Goal: Task Accomplishment & Management: Complete application form

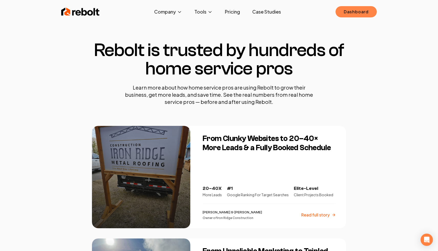
click at [361, 16] on link "Dashboard" at bounding box center [355, 11] width 41 height 11
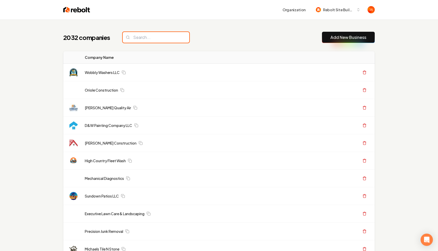
click at [135, 38] on input "search" at bounding box center [156, 37] width 67 height 11
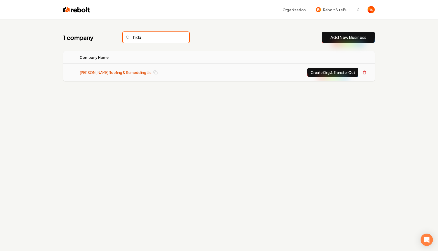
type input "hida"
click at [105, 74] on link "[PERSON_NAME] Roofing & Remodeling Llc" at bounding box center [116, 72] width 72 height 5
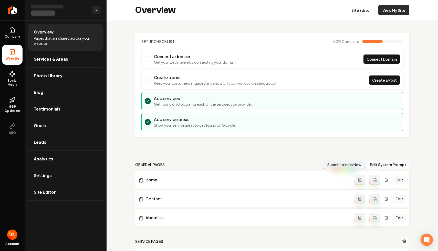
click at [389, 15] on link "View My Site" at bounding box center [393, 10] width 31 height 10
click at [366, 10] on link "Site Editor" at bounding box center [361, 10] width 28 height 10
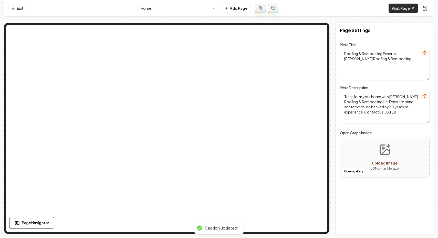
click at [402, 10] on link "Visit Page" at bounding box center [402, 8] width 29 height 9
click at [28, 8] on nav "Exit Home Add Page Visit Page" at bounding box center [219, 8] width 430 height 17
click at [22, 10] on link "Exit" at bounding box center [17, 8] width 19 height 9
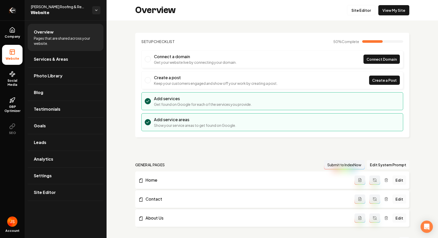
click at [8, 13] on icon "Return to dashboard" at bounding box center [12, 10] width 8 height 8
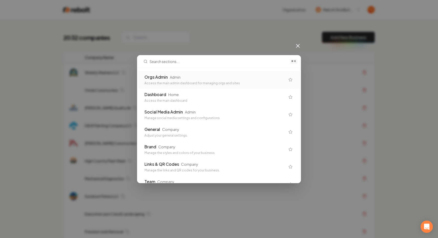
click at [158, 69] on div "Orgs Admin Admin Access the main admin dashboard for managing orgs and sites Da…" at bounding box center [218, 125] width 163 height 115
click at [158, 76] on div "Orgs Admin" at bounding box center [155, 77] width 23 height 6
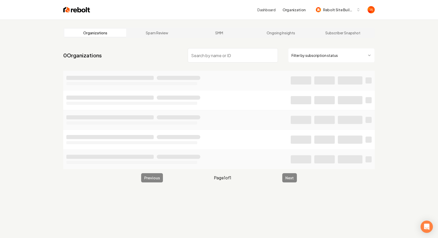
click at [324, 53] on html "Dashboard Organization Rebolt Site Builder Organizations Spam Review SMM Ongoin…" at bounding box center [219, 119] width 438 height 238
click at [223, 58] on input "search" at bounding box center [233, 55] width 90 height 14
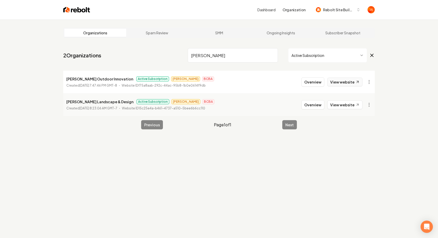
type input "Martin"
click at [350, 83] on link "View website" at bounding box center [344, 82] width 35 height 9
click at [267, 52] on input "Martin" at bounding box center [233, 55] width 90 height 14
click at [274, 58] on input "Martin" at bounding box center [233, 55] width 90 height 14
click at [274, 57] on input "Martin" at bounding box center [233, 55] width 90 height 14
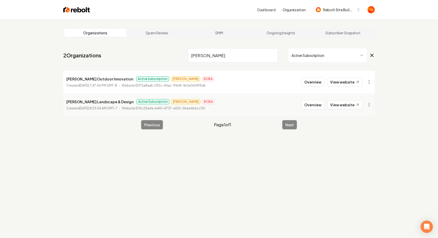
click at [274, 56] on input "Martin" at bounding box center [233, 55] width 90 height 14
click at [273, 55] on input "Martin" at bounding box center [233, 55] width 90 height 14
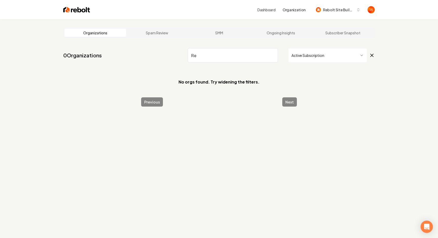
type input "R"
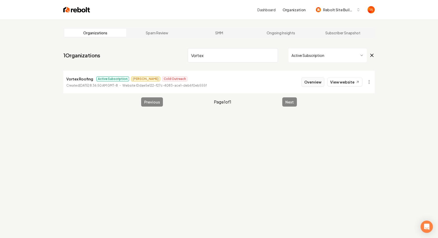
type input "Vortex"
click at [318, 80] on button "Overview" at bounding box center [312, 81] width 23 height 9
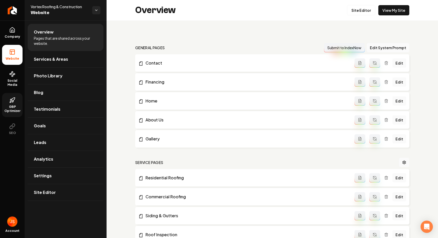
click at [10, 99] on icon at bounding box center [12, 100] width 6 height 6
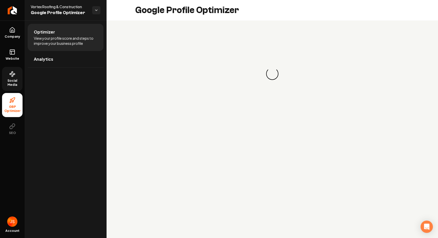
click at [12, 85] on span "Social Media" at bounding box center [12, 83] width 20 height 8
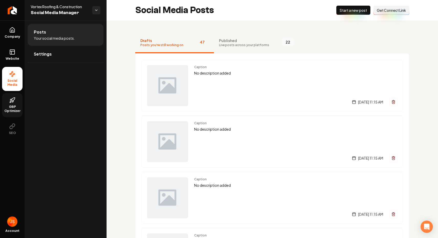
click at [255, 46] on span "Live posts across your platforms" at bounding box center [244, 45] width 50 height 4
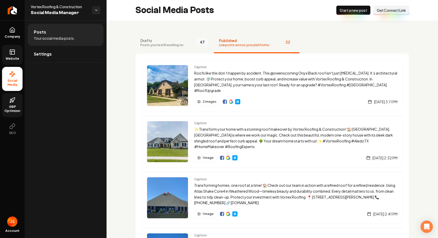
click at [17, 54] on link "Website" at bounding box center [12, 55] width 20 height 20
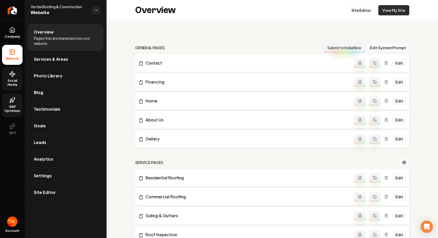
click at [400, 8] on link "View My Site" at bounding box center [393, 10] width 31 height 10
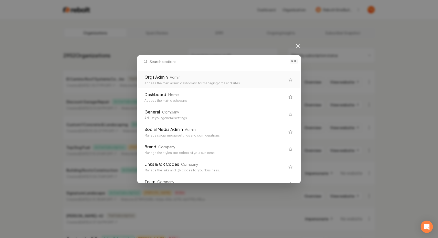
click at [221, 14] on div "⌘ K Orgs Admin Admin Access the main admin dashboard for managing orgs and site…" at bounding box center [219, 119] width 438 height 238
click at [291, 48] on div "⌘ K Orgs Admin Admin Access the main admin dashboard for managing orgs and site…" at bounding box center [219, 119] width 438 height 238
click at [297, 46] on icon at bounding box center [298, 46] width 6 height 6
click at [179, 115] on div "General Company Adjust your general settings." at bounding box center [214, 114] width 141 height 11
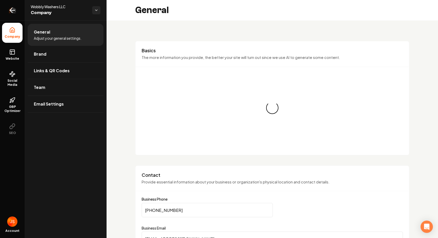
click at [18, 12] on link "Return to dashboard" at bounding box center [12, 10] width 25 height 20
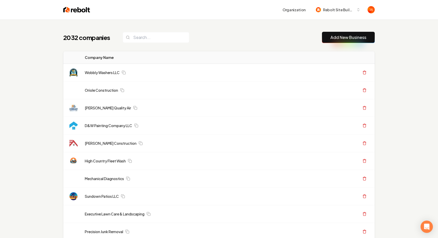
click at [150, 32] on div "2032 companies Add New Business" at bounding box center [218, 37] width 311 height 11
click at [147, 36] on input "search" at bounding box center [156, 37] width 67 height 11
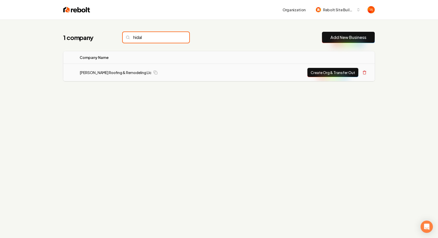
type input "hidal"
click at [322, 74] on button "Create Org & Transfer Out" at bounding box center [332, 72] width 51 height 9
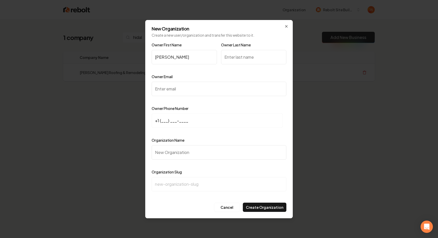
type input "Jake"
click at [231, 59] on input "Owner Last Name" at bounding box center [253, 57] width 65 height 14
type input "T"
click at [198, 84] on input "Owner Email" at bounding box center [219, 89] width 135 height 14
paste input "hidalgoroofing9@gmail.com"
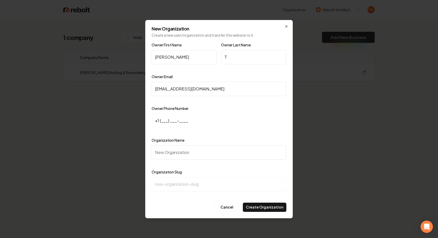
type input "hidalgoroofing9@gmail.com"
click at [164, 121] on input "+1 (___) ___-____" at bounding box center [217, 120] width 131 height 14
paste input "956) 460-3489"
type input "+1 (956) 460-3489"
click at [196, 154] on input "Organization Name" at bounding box center [219, 152] width 135 height 14
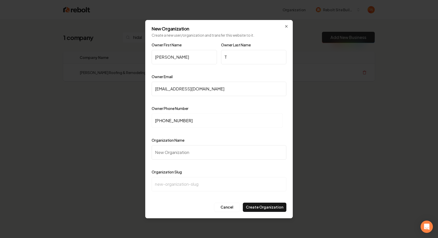
type input "H"
type input "h"
type input "Hi"
type input "hi"
type input "Hid"
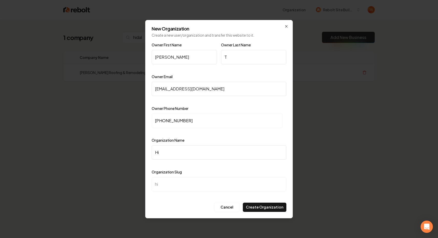
type input "hid"
type input "Hida"
type input "hida"
type input "Hidal"
type input "hidal"
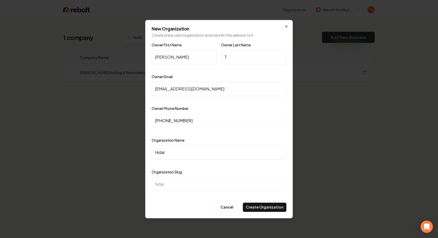
type input "Hidalg"
type input "hidalg"
type input "Hidalgo"
type input "hidalgo"
type input "Hidalgo R"
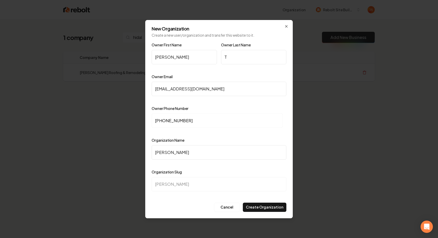
type input "hidalgo-r"
type input "Hidalgo Ro"
type input "hidalgo-ro"
type input "Hidalgo Roo"
type input "hidalgo-roo"
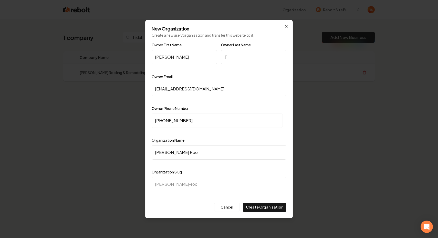
type input "Hidalgo Roof"
type input "hidalgo-roof"
type input "Hidalgo Roofi"
type input "hidalgo-roofi"
type input "Hidalgo Roofin"
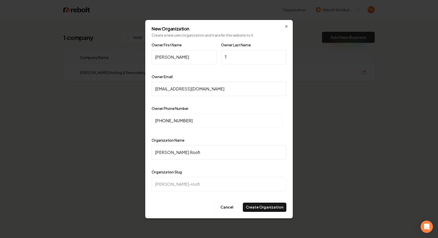
type input "hidalgo-roofin"
type input "Hidalgo Roofing"
type input "hidalgo-roofing"
type input "Hidalgo Roofing &"
type input "hidalgo-roofing-"
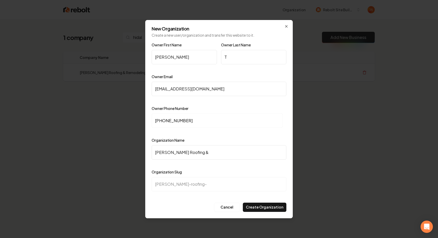
type input "Hidalgo Roofing & R"
type input "hidalgo-roofing-r"
type input "Hidalgo Roofing & Re"
type input "hidalgo-roofing-re"
type input "Hidalgo Roofing & Rem"
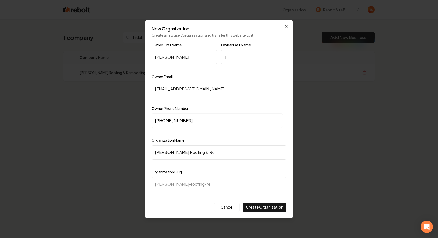
type input "hidalgo-roofing-rem"
type input "Hidalgo Roofing & Remo"
type input "hidalgo-roofing-remo"
type input "Hidalgo Roofing & Remod"
type input "hidalgo-roofing-remod"
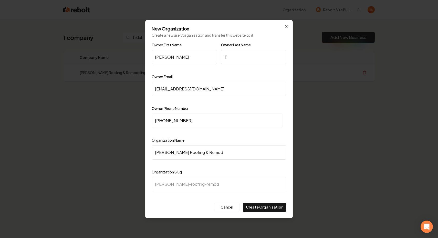
type input "Hidalgo Roofing & Remode"
type input "hidalgo-roofing-remode"
type input "Hidalgo Roofing & Remodel"
type input "hidalgo-roofing-remodel"
type input "Hidalgo Roofing & Remodeli"
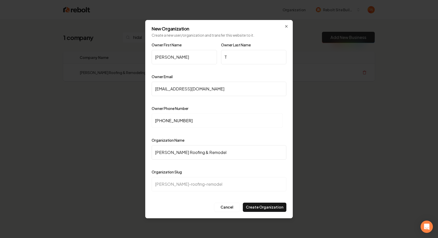
type input "hidalgo-roofing-remodeli"
type input "Hidalgo Roofing & Remodelin"
type input "hidalgo-roofing-remodelin"
type input "Hidalgo Roofing & Remodeling"
type input "hidalgo-roofing-remodeling"
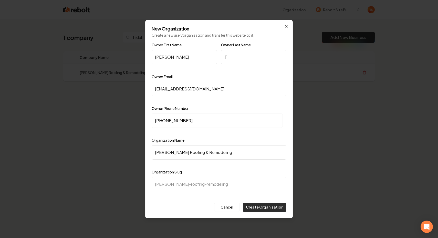
type input "Hidalgo Roofing & Remodeling"
click at [262, 206] on button "Create Organization" at bounding box center [265, 206] width 44 height 9
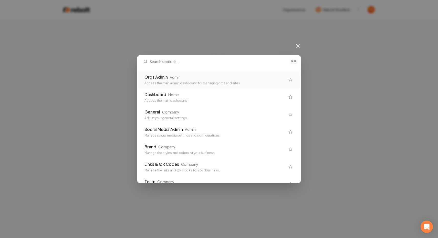
click at [212, 80] on div "Orgs Admin Admin" at bounding box center [214, 77] width 141 height 6
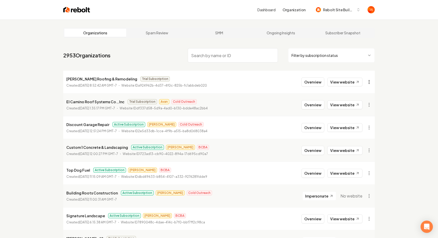
click at [370, 81] on html "Dashboard Organization Rebolt Site Builder Organizations Spam Review SMM Ongoin…" at bounding box center [219, 119] width 438 height 238
click at [352, 101] on div "Get Payment Link" at bounding box center [356, 102] width 33 height 8
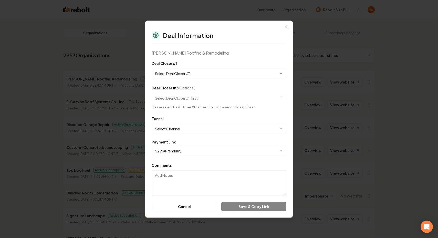
click at [185, 79] on form "**********" at bounding box center [219, 135] width 135 height 151
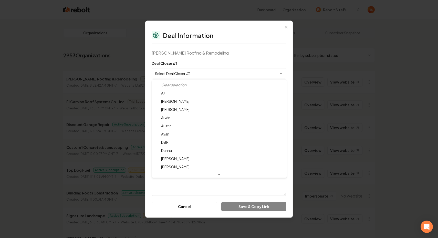
click at [185, 76] on body "Dashboard Organization Rebolt Site Builder Organizations Spam Review SMM Ongoin…" at bounding box center [219, 119] width 438 height 238
select select "**********"
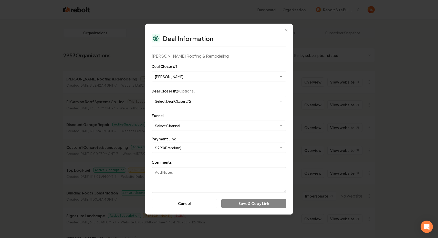
click at [176, 121] on body "Dashboard Organization Rebolt Site Builder Organizations Spam Review SMM Ongoin…" at bounding box center [219, 119] width 438 height 238
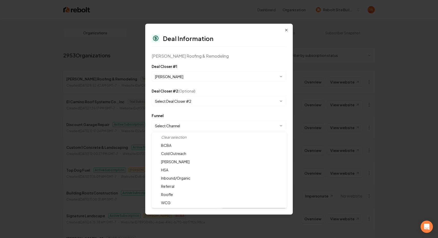
select select "**********"
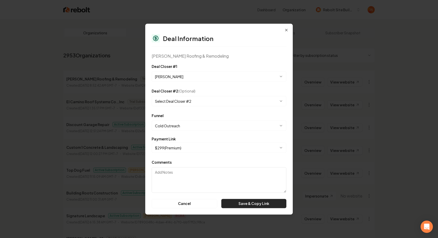
click at [264, 204] on button "Save & Copy Link" at bounding box center [253, 203] width 65 height 9
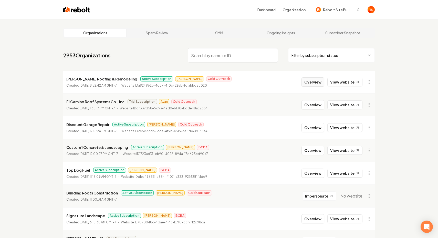
click at [307, 83] on button "Overview" at bounding box center [312, 81] width 23 height 9
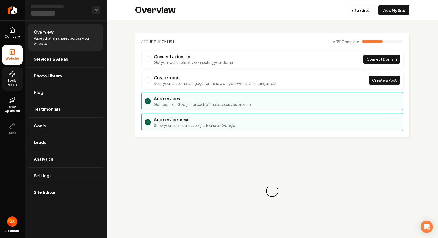
click at [7, 75] on link "Social Media" at bounding box center [12, 79] width 20 height 24
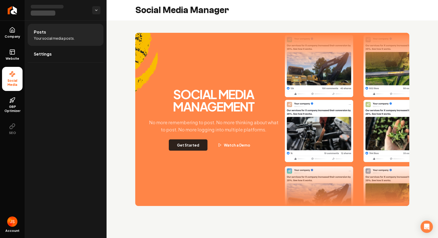
click at [191, 146] on button "Get Started" at bounding box center [188, 144] width 39 height 11
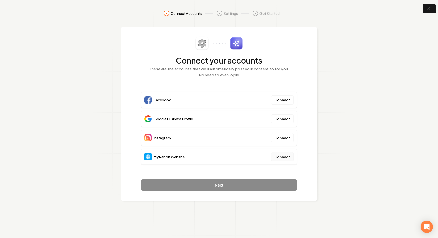
click at [286, 159] on button "Connect" at bounding box center [282, 156] width 23 height 9
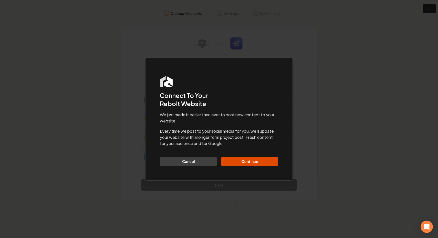
click at [261, 153] on div "We just made it easier than ever to post new content to your website. Every tim…" at bounding box center [219, 139] width 118 height 54
click at [256, 159] on button "Continue" at bounding box center [249, 161] width 57 height 9
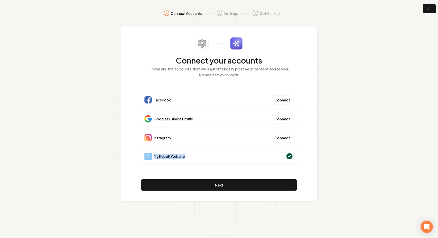
drag, startPoint x: 194, startPoint y: 159, endPoint x: 144, endPoint y: 159, distance: 49.9
click at [144, 159] on div "My Rebolt Website" at bounding box center [219, 156] width 156 height 15
click at [124, 158] on div "Connect your accounts These are the accounts that we'll automatically post your…" at bounding box center [219, 114] width 197 height 174
drag, startPoint x: 201, startPoint y: 121, endPoint x: 150, endPoint y: 113, distance: 51.8
click at [150, 113] on div "Google Business Profile Connect" at bounding box center [219, 119] width 156 height 16
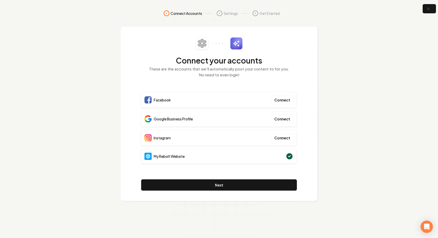
click at [182, 96] on div "Facebook Connect" at bounding box center [219, 100] width 156 height 16
drag, startPoint x: 182, startPoint y: 96, endPoint x: 141, endPoint y: 96, distance: 40.7
click at [141, 96] on div "Facebook Connect" at bounding box center [219, 100] width 156 height 16
click at [192, 74] on p "These are the accounts that we'll automatically post your content to for you. N…" at bounding box center [219, 72] width 156 height 12
click at [428, 9] on icon "button" at bounding box center [428, 9] width 6 height 6
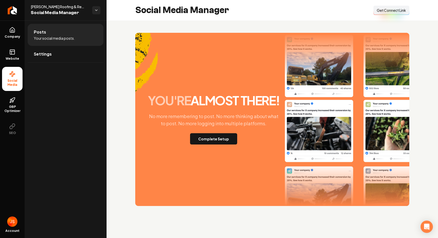
click at [390, 9] on span "Get Connect Link" at bounding box center [391, 10] width 29 height 5
click at [390, 10] on span "Get Connect Link" at bounding box center [391, 10] width 29 height 5
click at [378, 8] on span "Get Connect Link" at bounding box center [391, 10] width 29 height 5
click at [16, 52] on link "Website" at bounding box center [12, 55] width 20 height 20
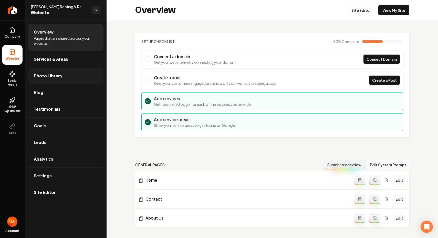
click at [52, 75] on span "Photo Library" at bounding box center [48, 76] width 29 height 6
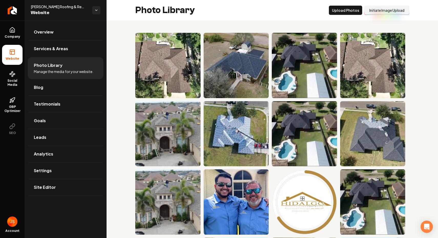
click at [389, 14] on button "Initiate Image Upload" at bounding box center [386, 10] width 45 height 9
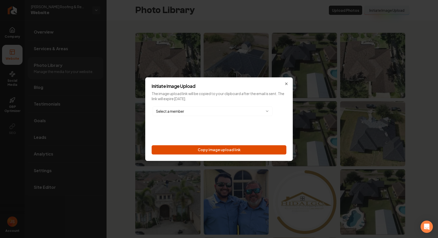
click at [272, 149] on button "Copy image upload link" at bounding box center [219, 149] width 135 height 9
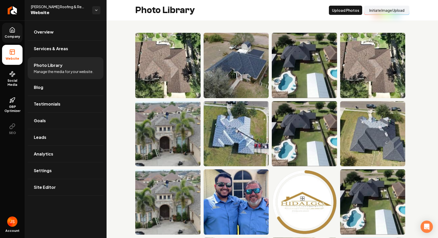
click at [13, 35] on span "Company" at bounding box center [13, 37] width 20 height 4
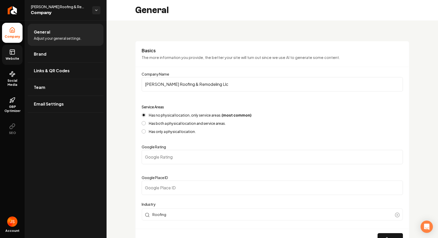
click at [15, 55] on icon at bounding box center [12, 52] width 6 height 6
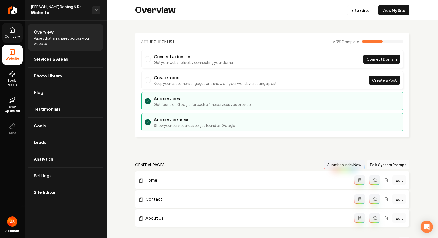
click at [12, 39] on link "Company" at bounding box center [12, 33] width 20 height 20
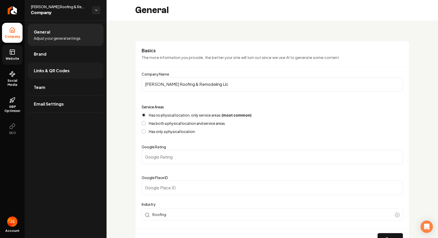
click at [57, 78] on link "Links & QR Codes" at bounding box center [66, 70] width 76 height 16
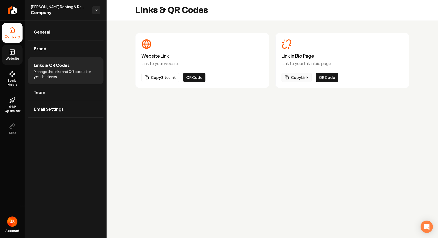
click at [294, 77] on button "Copy Link" at bounding box center [296, 77] width 30 height 9
click at [14, 81] on span "Social Media" at bounding box center [12, 83] width 20 height 8
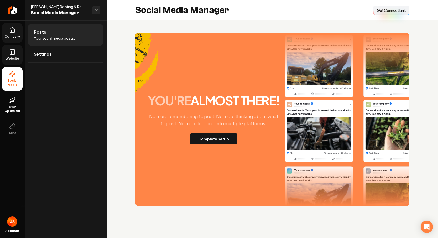
click at [16, 60] on span "Website" at bounding box center [13, 59] width 18 height 4
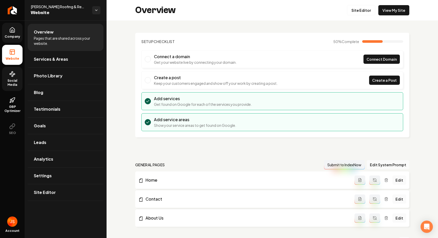
click at [13, 80] on span "Social Media" at bounding box center [12, 83] width 20 height 8
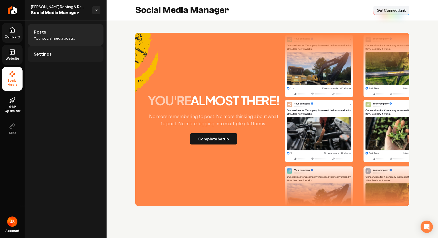
click at [50, 58] on link "Settings" at bounding box center [66, 54] width 76 height 16
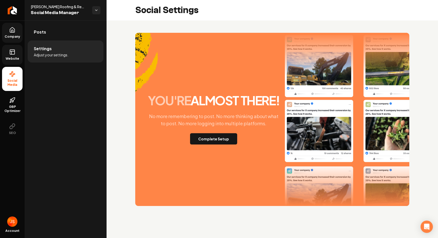
click at [10, 50] on rect at bounding box center [12, 52] width 5 height 5
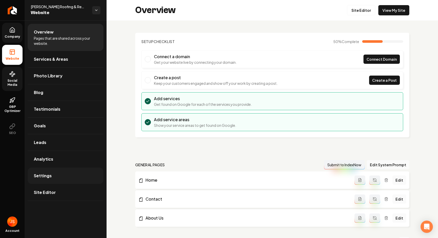
click at [35, 176] on span "Settings" at bounding box center [43, 176] width 18 height 6
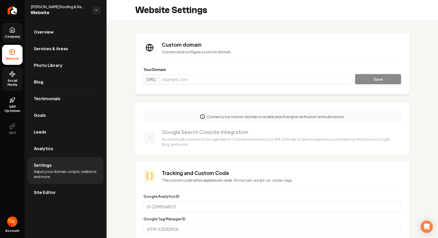
click at [12, 32] on icon at bounding box center [12, 30] width 6 height 6
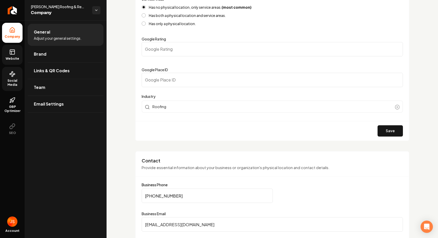
scroll to position [150, 0]
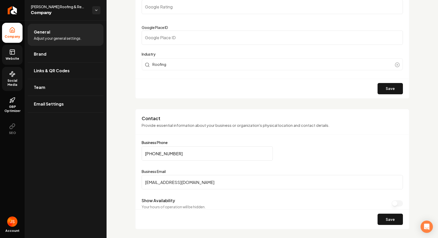
click at [174, 178] on input "hidalgoroofing9@gmail.com" at bounding box center [272, 182] width 261 height 14
click at [9, 83] on span "Social Media" at bounding box center [12, 83] width 20 height 8
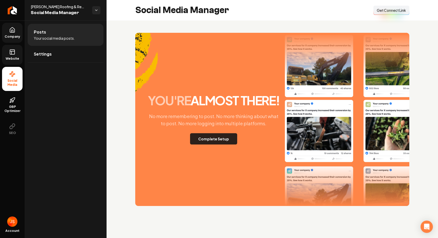
click at [223, 142] on button "Complete Setup" at bounding box center [213, 138] width 47 height 11
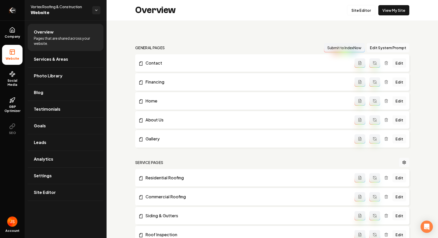
click at [9, 6] on icon "Return to dashboard" at bounding box center [12, 10] width 8 height 8
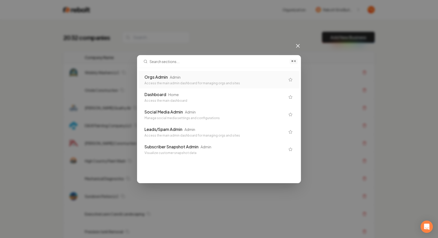
click at [199, 78] on div "Orgs Admin Admin" at bounding box center [214, 77] width 141 height 6
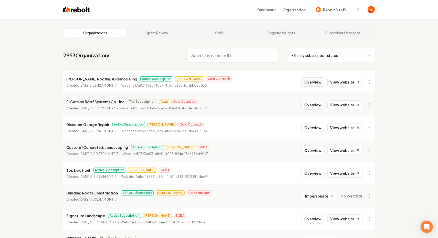
click at [307, 83] on button "Overview" at bounding box center [312, 81] width 23 height 9
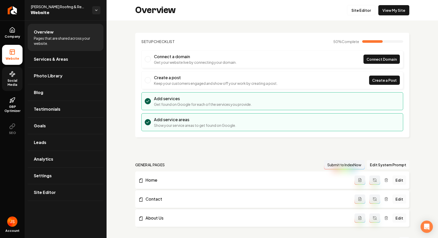
click at [15, 78] on link "Social Media" at bounding box center [12, 79] width 20 height 24
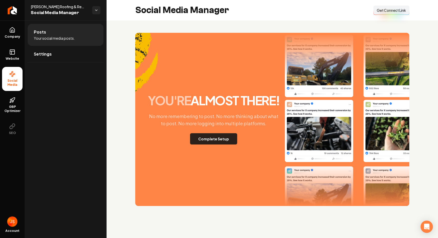
click at [204, 143] on button "Complete Setup" at bounding box center [213, 138] width 47 height 11
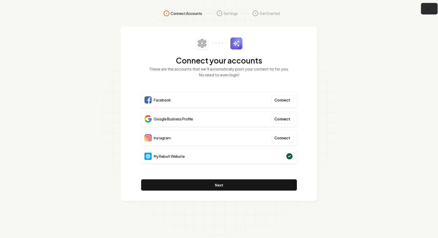
click at [429, 9] on icon "button" at bounding box center [428, 9] width 6 height 6
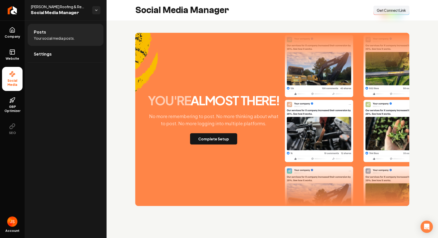
click at [388, 8] on span "Get Connect Link" at bounding box center [391, 10] width 29 height 5
click at [16, 54] on link "Website" at bounding box center [12, 55] width 20 height 20
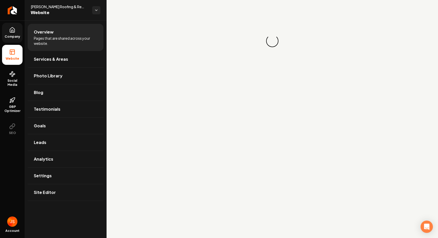
click at [16, 41] on link "Company" at bounding box center [12, 33] width 20 height 20
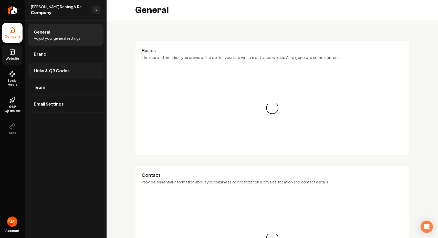
click at [60, 67] on link "Links & QR Codes" at bounding box center [66, 70] width 76 height 16
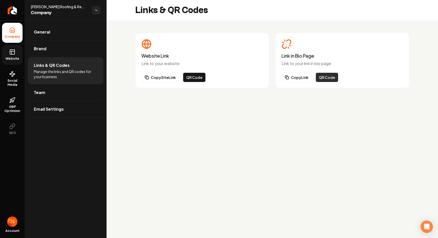
click at [320, 77] on button "QR Code" at bounding box center [327, 77] width 22 height 9
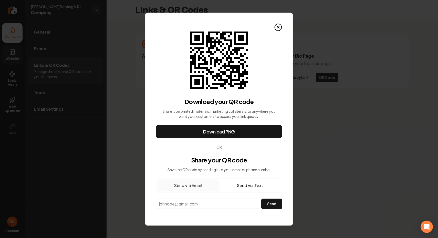
click at [185, 203] on input "email" at bounding box center [207, 203] width 103 height 10
paste input "[EMAIL_ADDRESS][DOMAIN_NAME]"
type input "[EMAIL_ADDRESS][DOMAIN_NAME]"
click at [272, 206] on button "Send" at bounding box center [271, 203] width 21 height 10
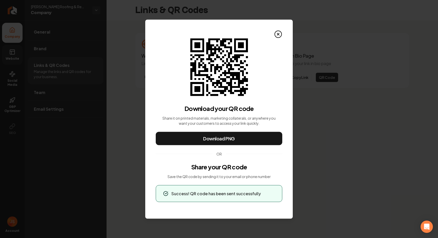
click at [278, 26] on div "QR Code for Link in Bio Page Download your QR code Share it on printed material…" at bounding box center [218, 118] width 147 height 199
click at [275, 32] on circle at bounding box center [278, 34] width 7 height 7
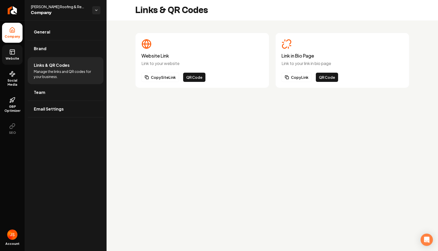
click at [307, 83] on div "Link in Bio Page Link to your link in bio page Copy Link QR Code" at bounding box center [342, 60] width 134 height 55
click at [303, 77] on button "Copy Link" at bounding box center [296, 77] width 30 height 9
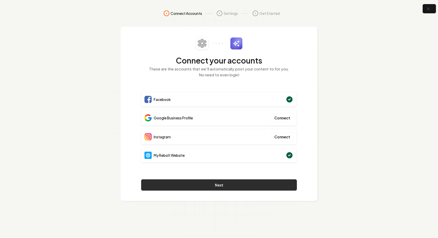
click at [211, 185] on button "Next" at bounding box center [219, 184] width 156 height 11
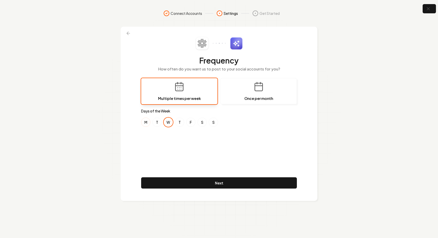
click at [143, 120] on button "M" at bounding box center [145, 121] width 9 height 9
click at [216, 159] on div "Frequency How often do you want us to post to your social accounts for you? Mul…" at bounding box center [219, 114] width 156 height 154
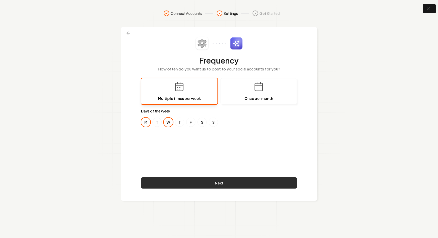
click at [208, 178] on button "Next" at bounding box center [219, 182] width 156 height 11
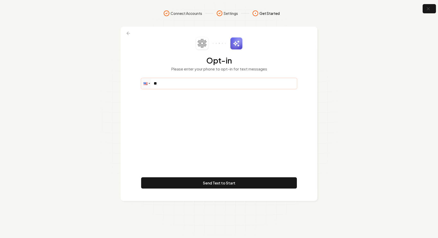
click at [187, 79] on input "**" at bounding box center [218, 83] width 155 height 10
click at [167, 87] on input "**" at bounding box center [218, 83] width 155 height 10
paste input "**********"
type input "**********"
click at [168, 144] on div "**********" at bounding box center [219, 114] width 156 height 154
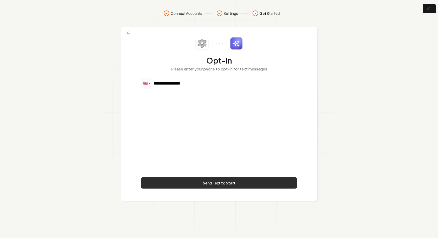
click at [183, 182] on button "Send Text to Start" at bounding box center [219, 182] width 156 height 11
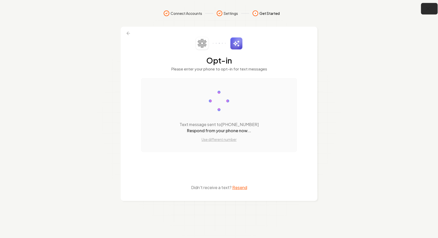
click at [427, 5] on button "button" at bounding box center [429, 9] width 17 height 12
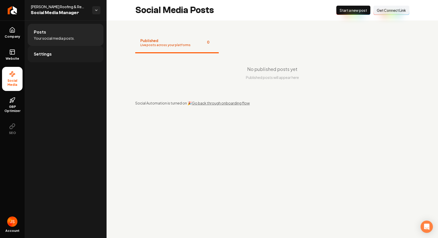
click at [47, 55] on span "Settings" at bounding box center [43, 54] width 18 height 6
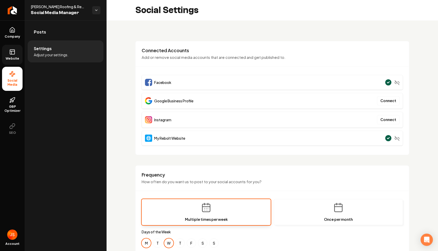
click at [19, 55] on link "Website" at bounding box center [12, 55] width 20 height 20
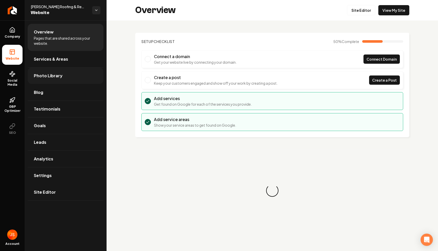
click at [44, 75] on span "Photo Library" at bounding box center [48, 76] width 29 height 6
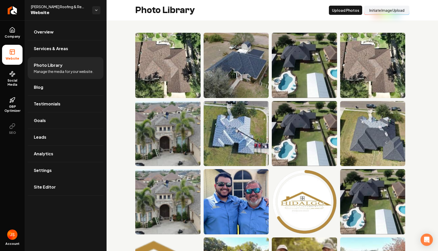
click at [380, 10] on button "Initiate Image Upload" at bounding box center [386, 10] width 45 height 9
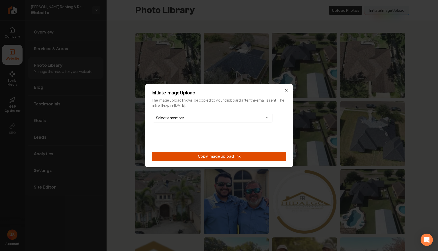
click at [254, 152] on button "Copy image upload link" at bounding box center [219, 156] width 135 height 9
